Goal: Find contact information: Find contact information

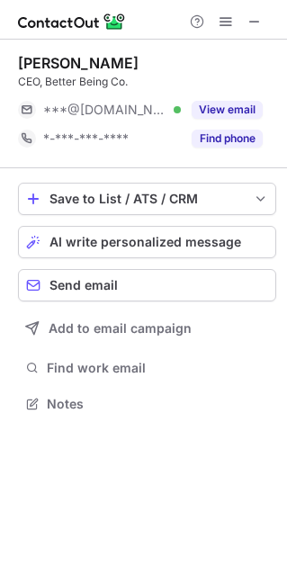
scroll to position [391, 287]
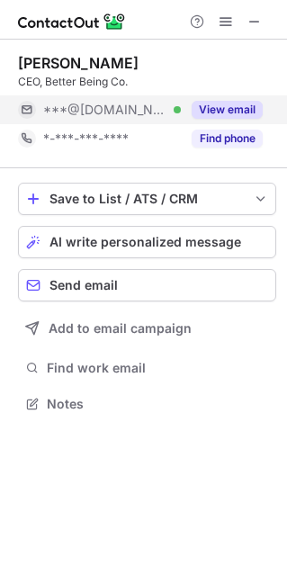
click at [228, 109] on button "View email" at bounding box center [227, 110] width 71 height 18
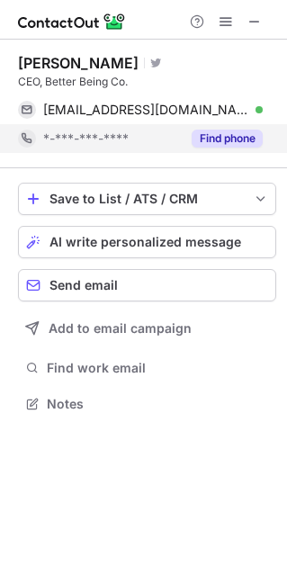
click at [228, 137] on button "Find phone" at bounding box center [227, 139] width 71 height 18
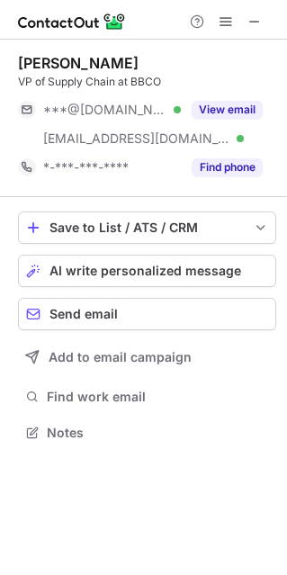
scroll to position [420, 287]
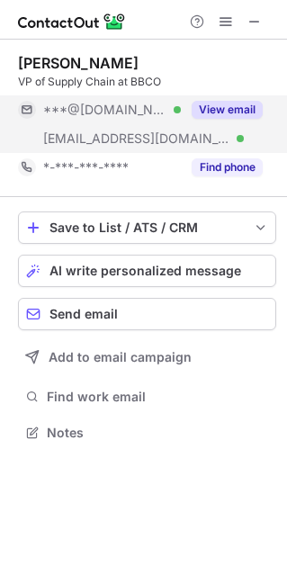
click at [239, 108] on button "View email" at bounding box center [227, 110] width 71 height 18
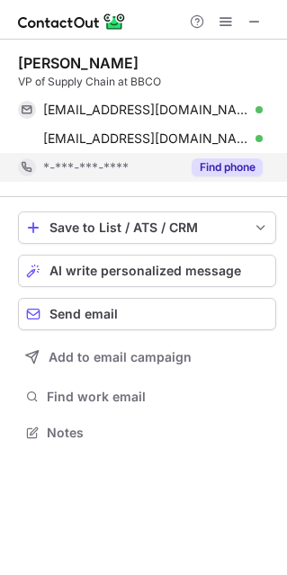
click at [241, 164] on button "Find phone" at bounding box center [227, 167] width 71 height 18
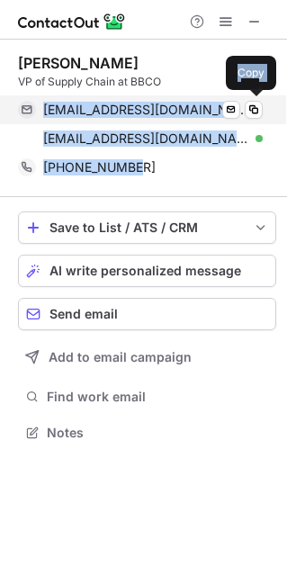
drag, startPoint x: 150, startPoint y: 166, endPoint x: 41, endPoint y: 111, distance: 122.0
click at [41, 111] on div "PJ Carver VP of Supply Chain at BBCO parleyjohn@hotmail.com Verified Send email…" at bounding box center [147, 118] width 258 height 128
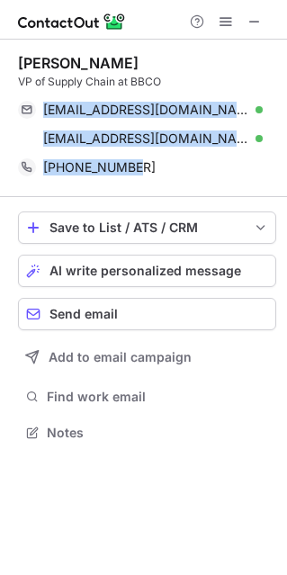
copy div "parleyjohn@hotmail.com Verified Send email Copy pcarver@betterbeing.com Verifie…"
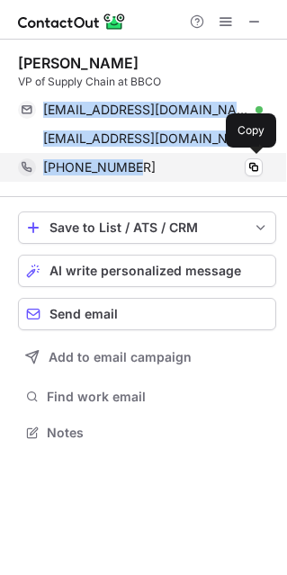
click at [198, 162] on div "+18013589044" at bounding box center [153, 167] width 220 height 16
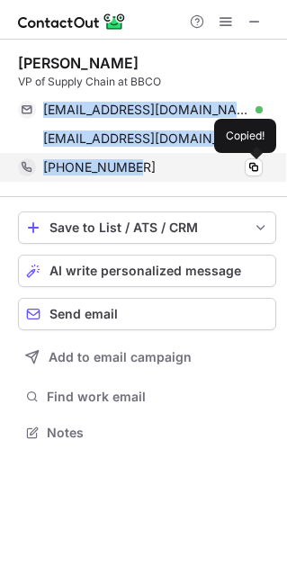
click at [147, 163] on div "+18013589044" at bounding box center [153, 167] width 220 height 16
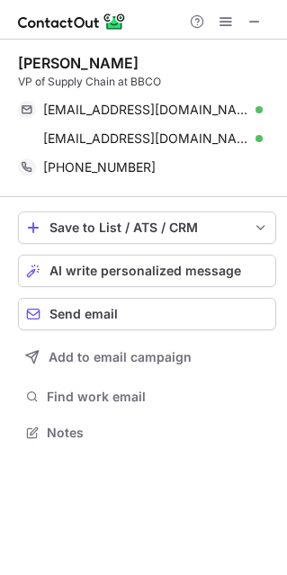
click at [199, 64] on div "PJ Carver" at bounding box center [147, 63] width 258 height 18
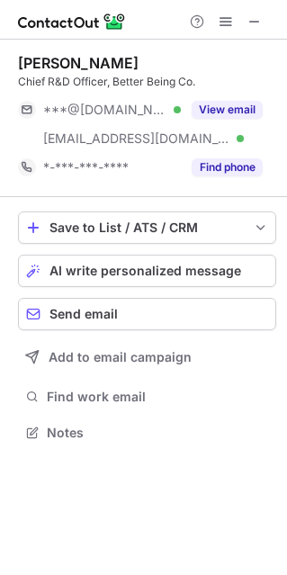
scroll to position [420, 287]
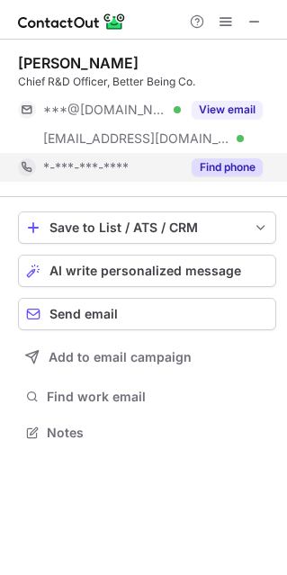
click at [235, 172] on button "Find phone" at bounding box center [227, 167] width 71 height 18
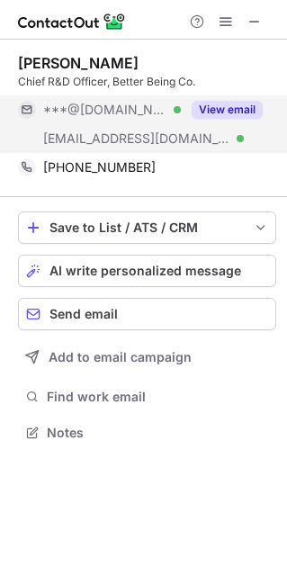
click at [226, 112] on button "View email" at bounding box center [227, 110] width 71 height 18
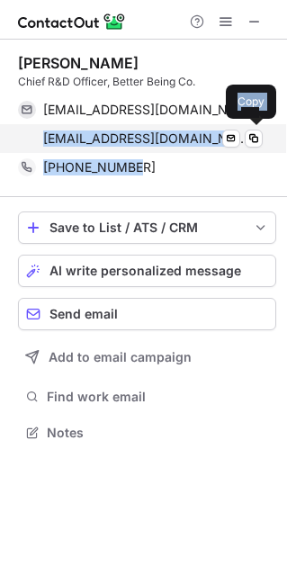
drag, startPoint x: 169, startPoint y: 162, endPoint x: 40, endPoint y: 142, distance: 131.2
click at [40, 142] on div "Max Willis Chief R&D Officer, Better Being Co. maxfwillis@msn.com Verified Send…" at bounding box center [147, 118] width 258 height 128
copy div "mwillis@betterbeing.com Verified Send email Copy +14357203465"
